Goal: Information Seeking & Learning: Learn about a topic

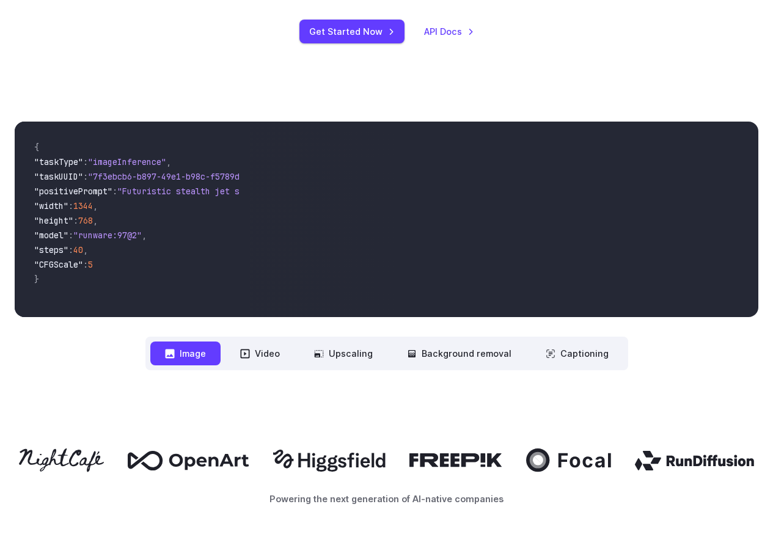
scroll to position [428, 0]
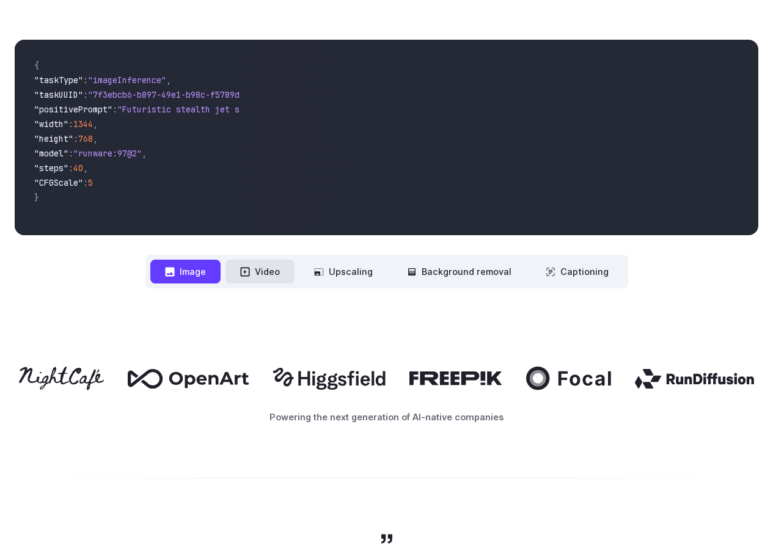
click at [268, 277] on button "Video" at bounding box center [259, 272] width 69 height 24
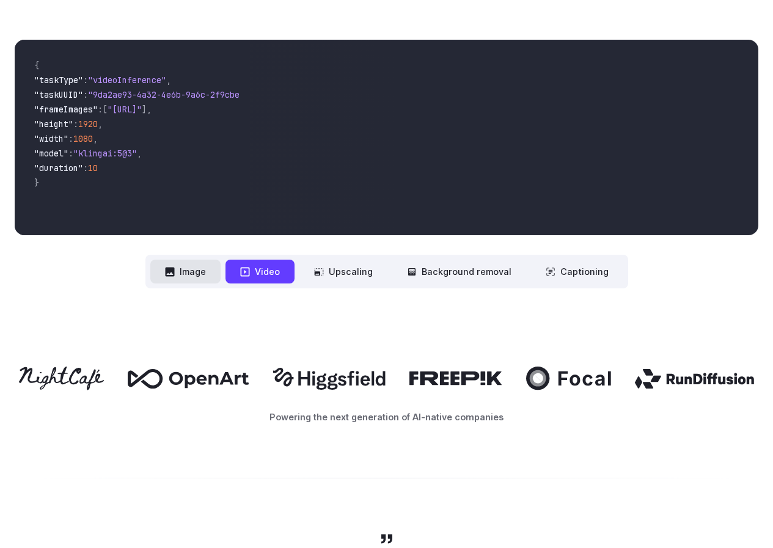
click at [174, 270] on icon at bounding box center [169, 271] width 9 height 9
click at [338, 262] on button "Upscaling" at bounding box center [343, 272] width 88 height 24
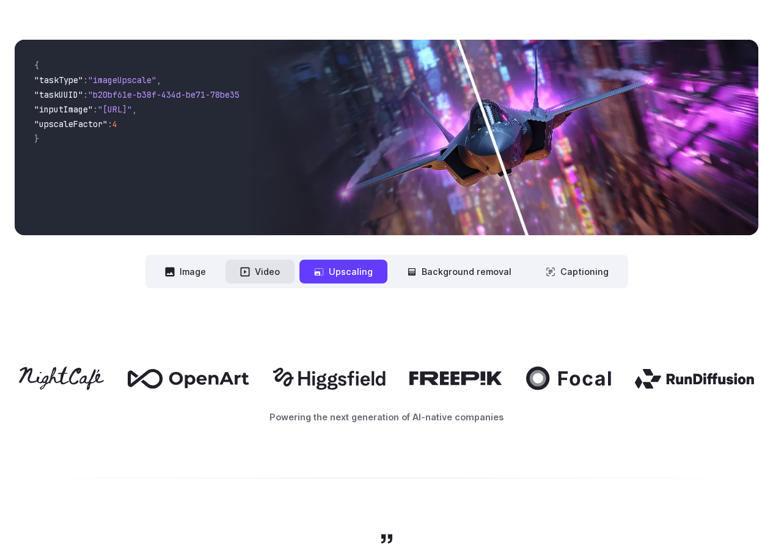
click at [263, 265] on button "Video" at bounding box center [259, 272] width 69 height 24
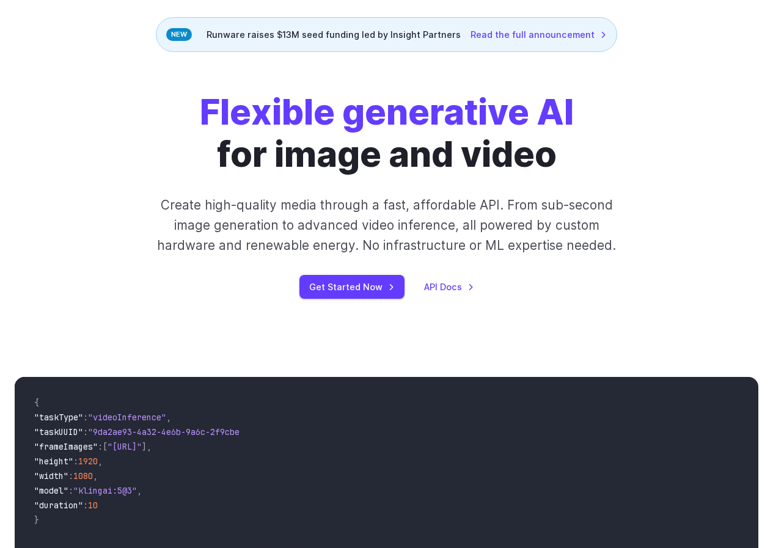
scroll to position [0, 0]
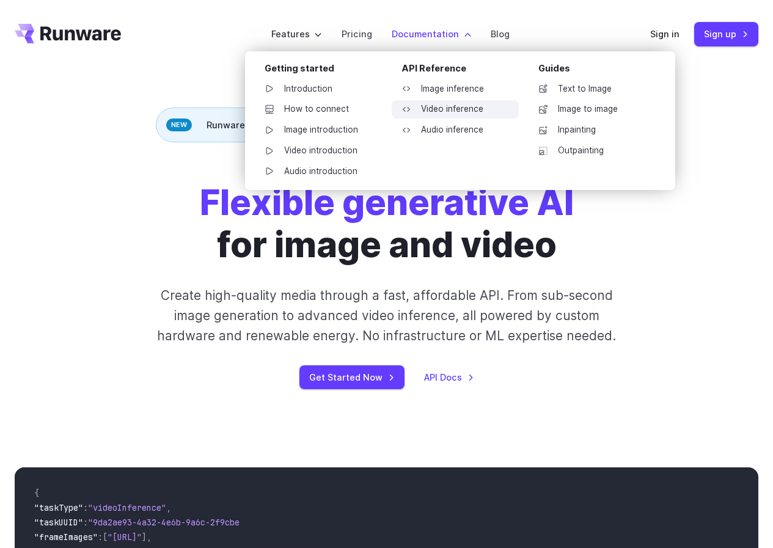
click at [453, 112] on link "Video inference" at bounding box center [455, 109] width 127 height 18
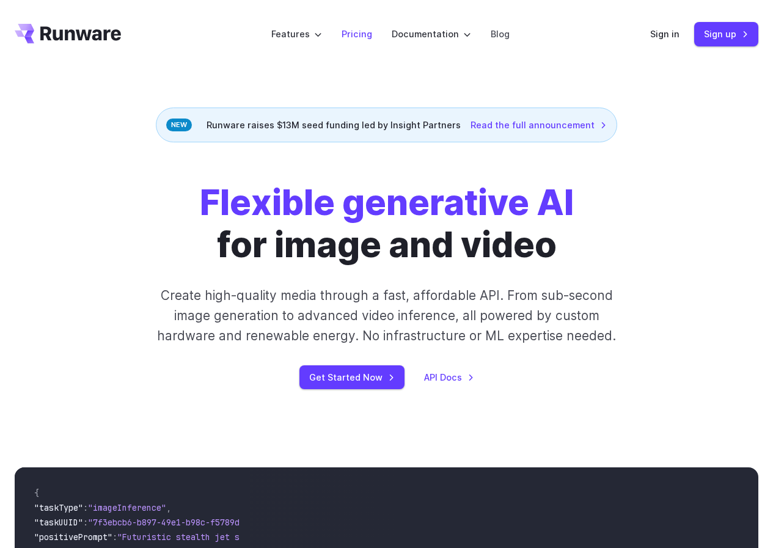
click at [354, 35] on link "Pricing" at bounding box center [356, 34] width 31 height 14
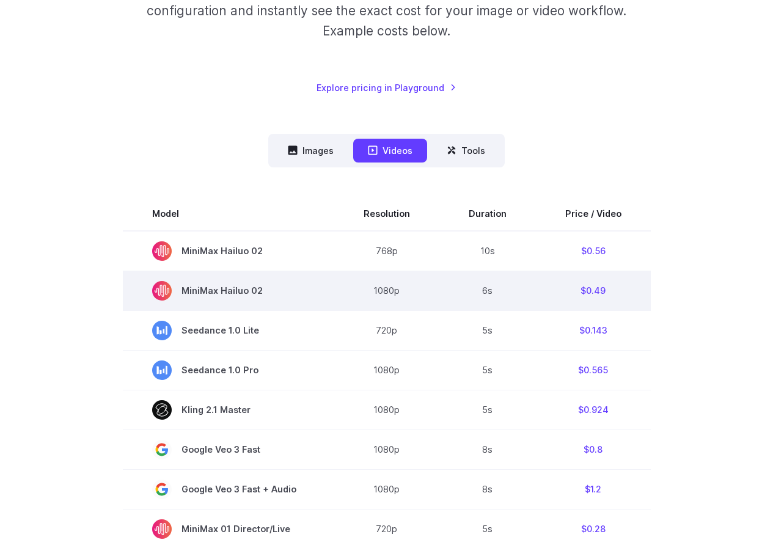
scroll to position [244, 0]
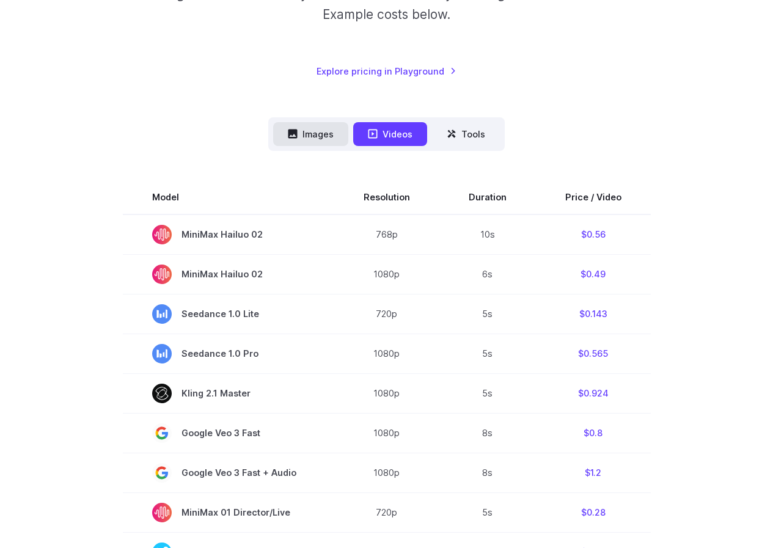
click at [314, 140] on button "Images" at bounding box center [310, 134] width 75 height 24
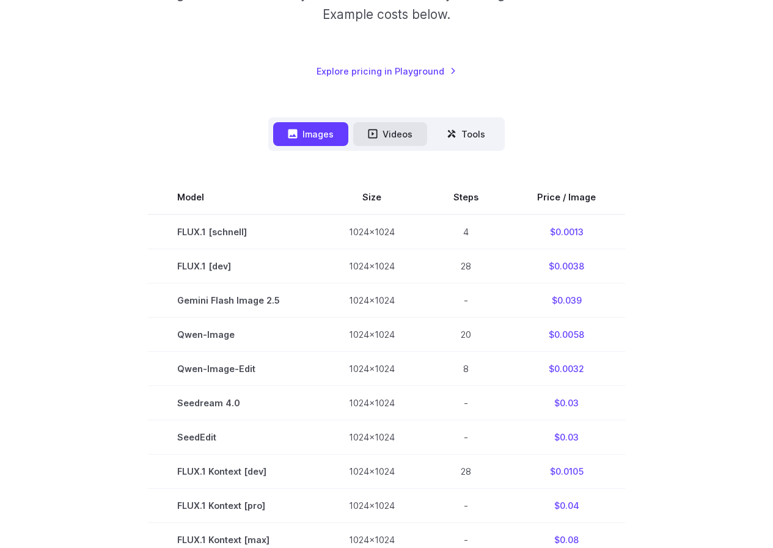
click at [364, 134] on button "Videos" at bounding box center [390, 134] width 74 height 24
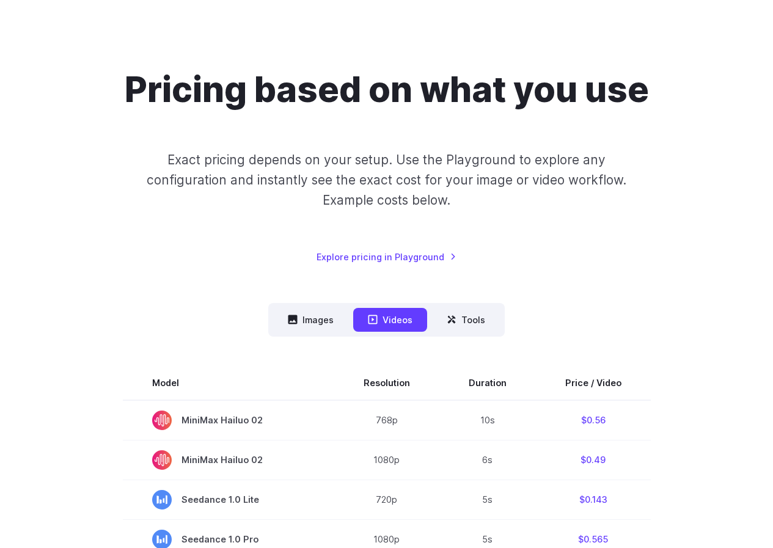
scroll to position [0, 0]
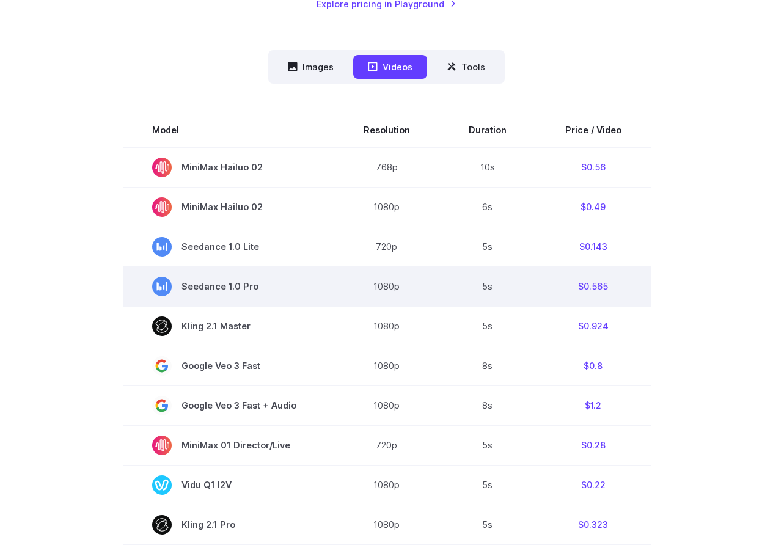
scroll to position [305, 0]
